Goal: Task Accomplishment & Management: Complete application form

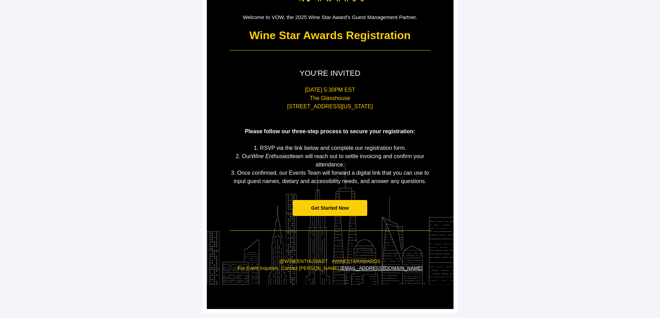
scroll to position [66, 0]
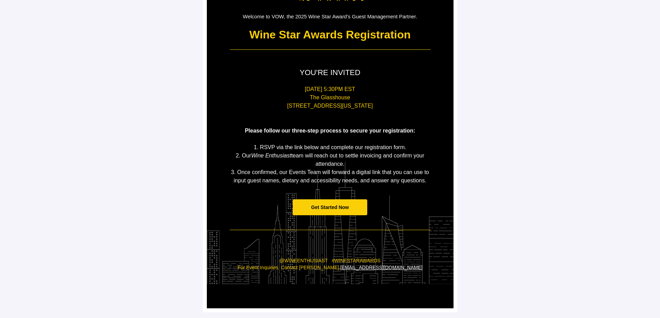
click at [335, 208] on span "Get Started Now" at bounding box center [330, 208] width 38 height 6
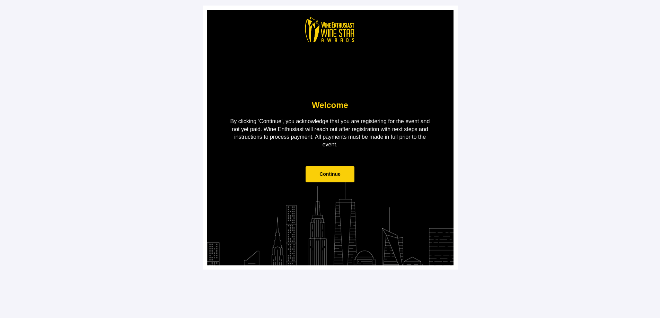
scroll to position [0, 0]
click at [327, 176] on span "Continue" at bounding box center [329, 174] width 21 height 6
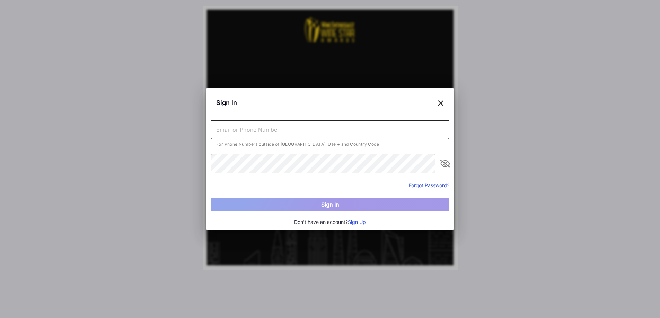
click at [290, 126] on input "text" at bounding box center [330, 129] width 239 height 19
type input "[EMAIL_ADDRESS][DOMAIN_NAME]"
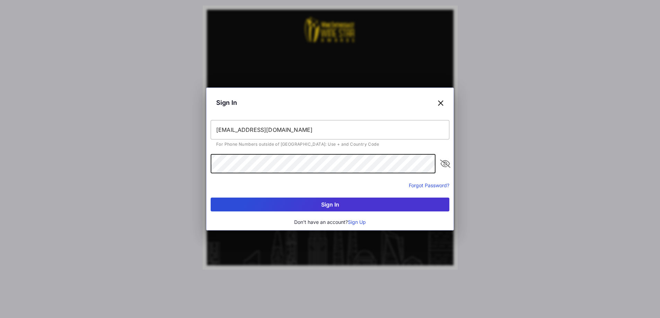
click at [336, 207] on button "Sign In" at bounding box center [330, 205] width 239 height 14
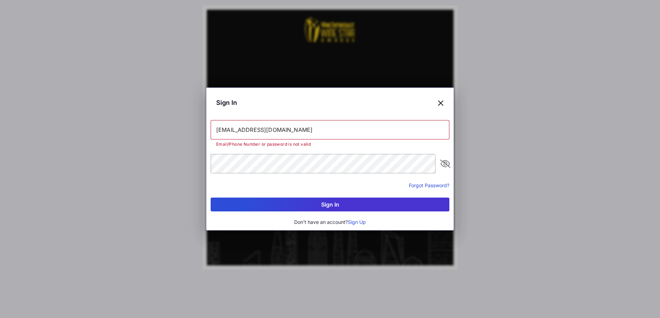
click at [440, 102] on icon at bounding box center [440, 103] width 6 height 10
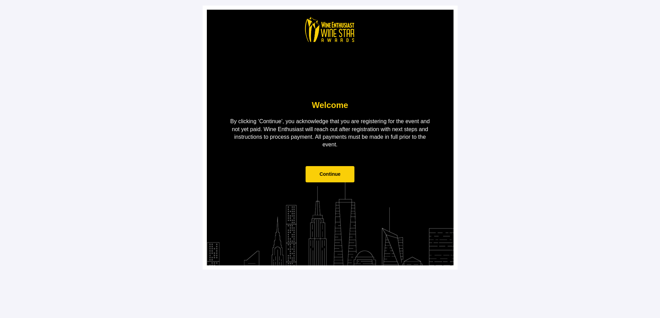
click at [337, 179] on span "Continue" at bounding box center [329, 174] width 49 height 16
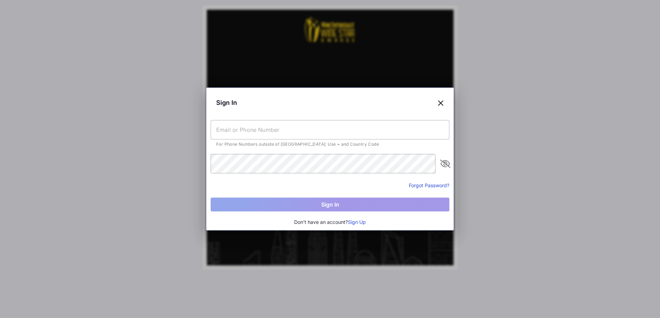
click at [353, 224] on button "Sign Up" at bounding box center [357, 223] width 18 height 8
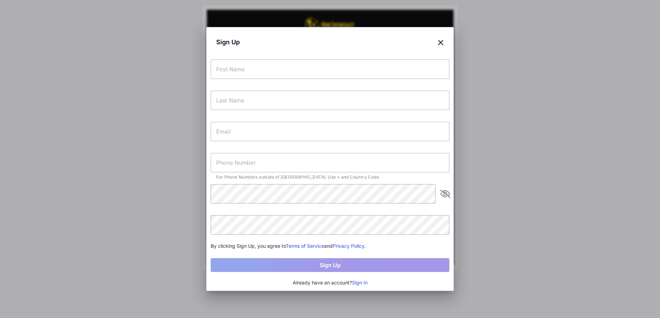
click at [302, 65] on input "text" at bounding box center [330, 69] width 239 height 19
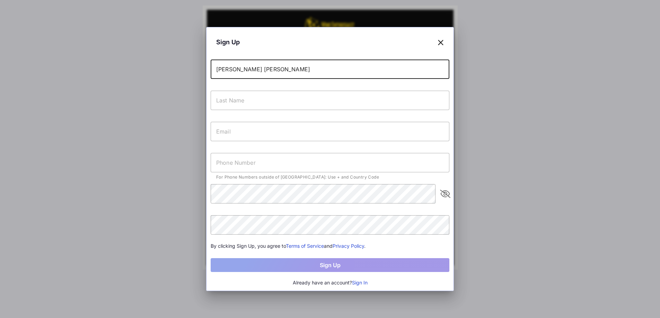
type input "[PERSON_NAME] [PERSON_NAME]"
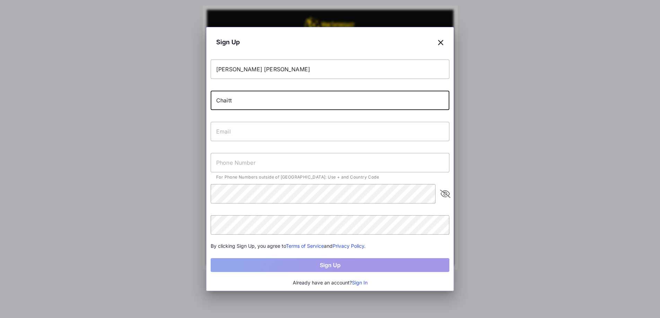
type input "Chaitt"
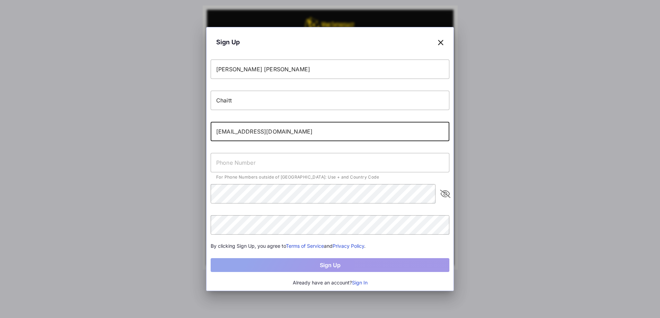
type input "[EMAIL_ADDRESS][DOMAIN_NAME]"
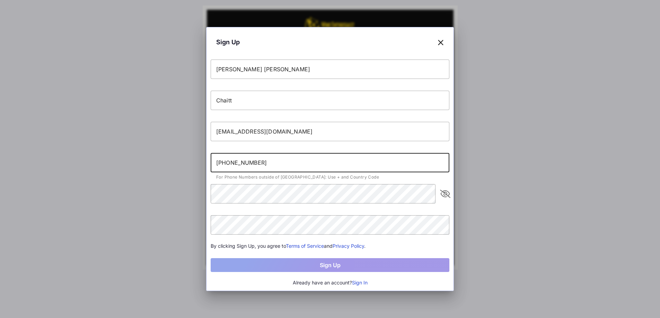
type input "[PHONE_NUMBER]"
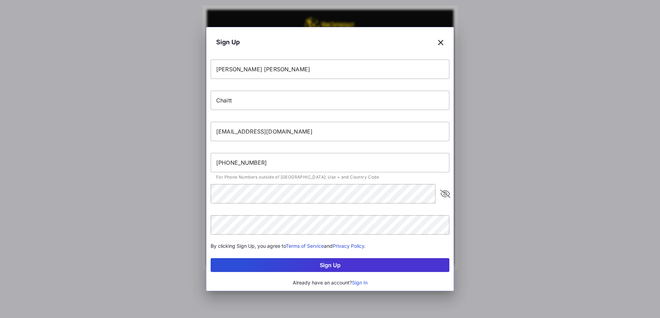
click at [324, 267] on button "Sign Up" at bounding box center [330, 265] width 239 height 14
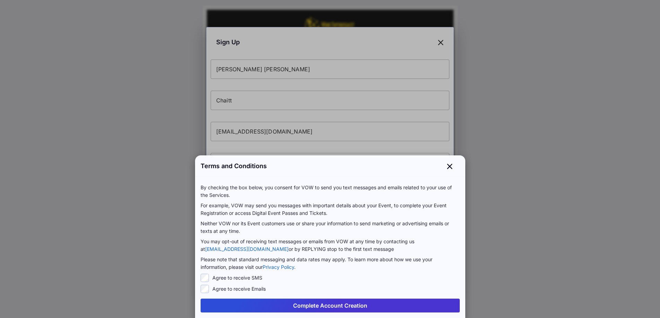
click at [340, 305] on button "Complete Account Creation" at bounding box center [330, 306] width 259 height 14
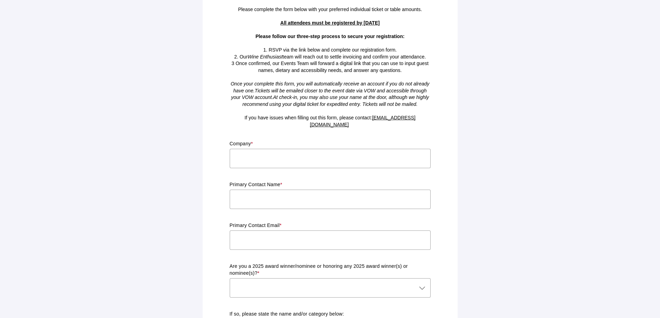
scroll to position [150, 0]
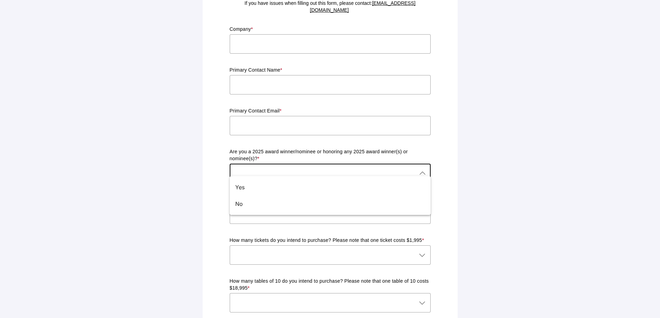
click at [426, 170] on div at bounding box center [330, 173] width 201 height 19
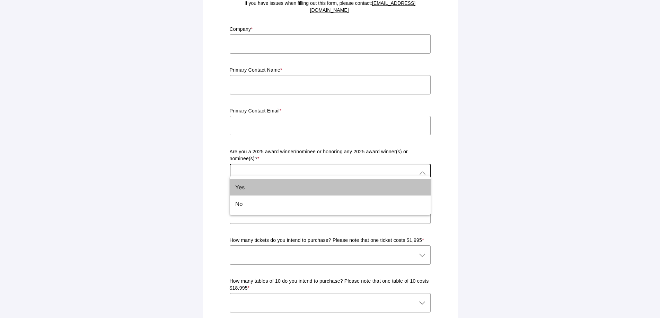
click at [424, 184] on div "Yes" at bounding box center [330, 187] width 201 height 17
type input "Yes"
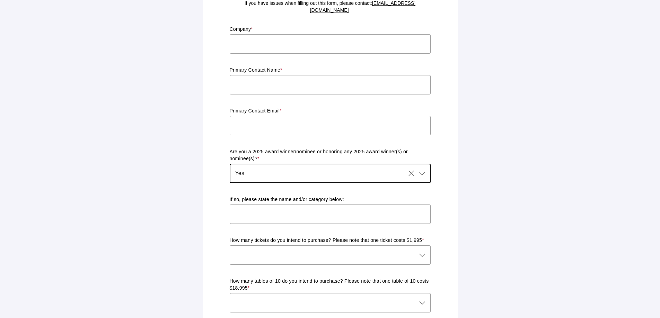
click at [411, 169] on icon "Clear" at bounding box center [411, 173] width 8 height 8
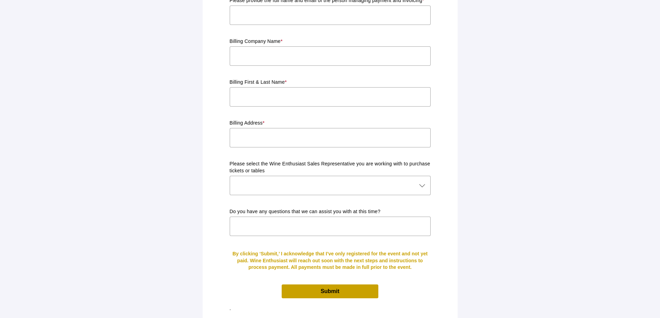
scroll to position [574, 0]
